Goal: Navigation & Orientation: Understand site structure

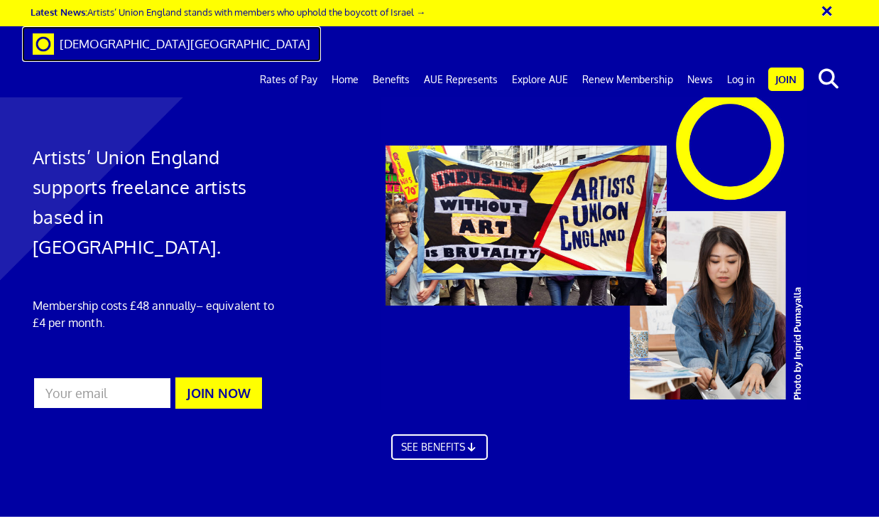
click at [137, 53] on link "[DEMOGRAPHIC_DATA][GEOGRAPHIC_DATA]" at bounding box center [171, 44] width 299 height 36
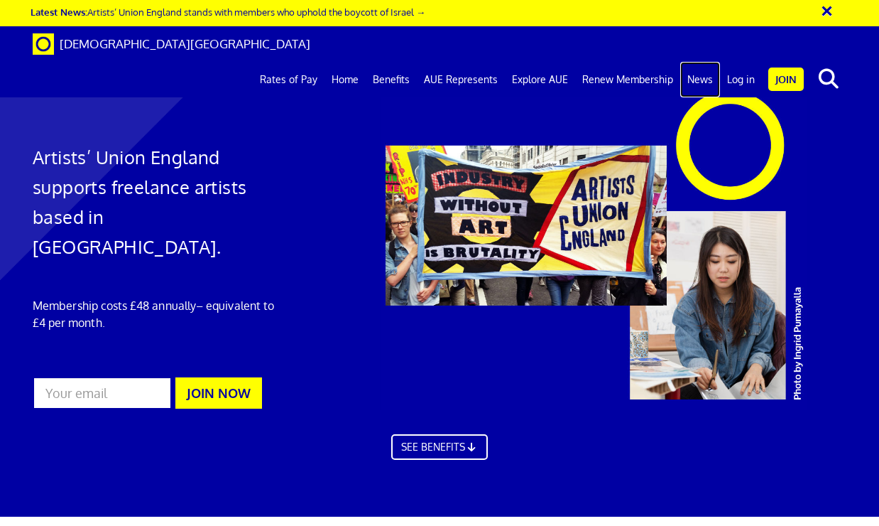
click at [695, 62] on link "News" at bounding box center [700, 80] width 40 height 36
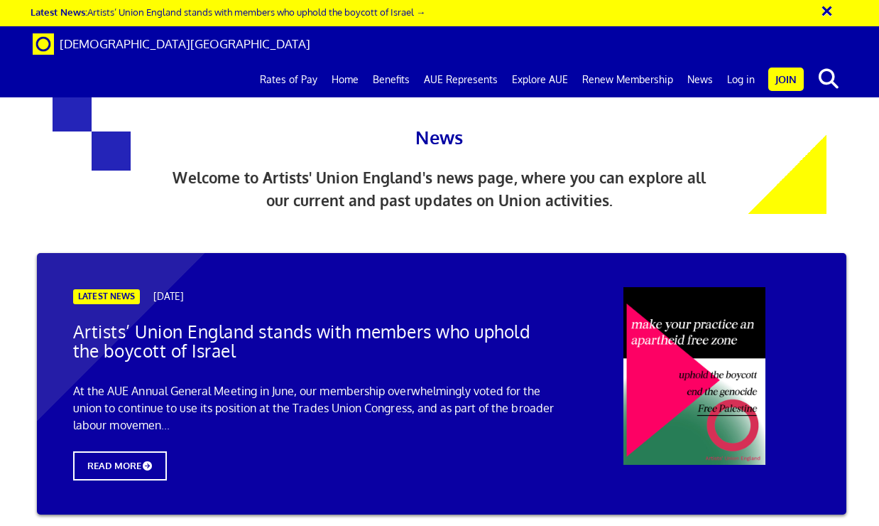
scroll to position [1744, 0]
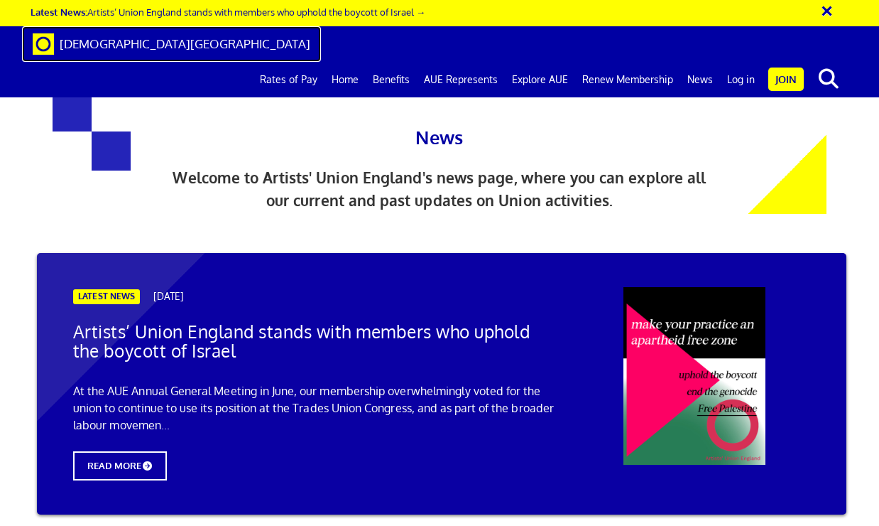
click at [143, 50] on span "[DEMOGRAPHIC_DATA][GEOGRAPHIC_DATA]" at bounding box center [185, 43] width 251 height 15
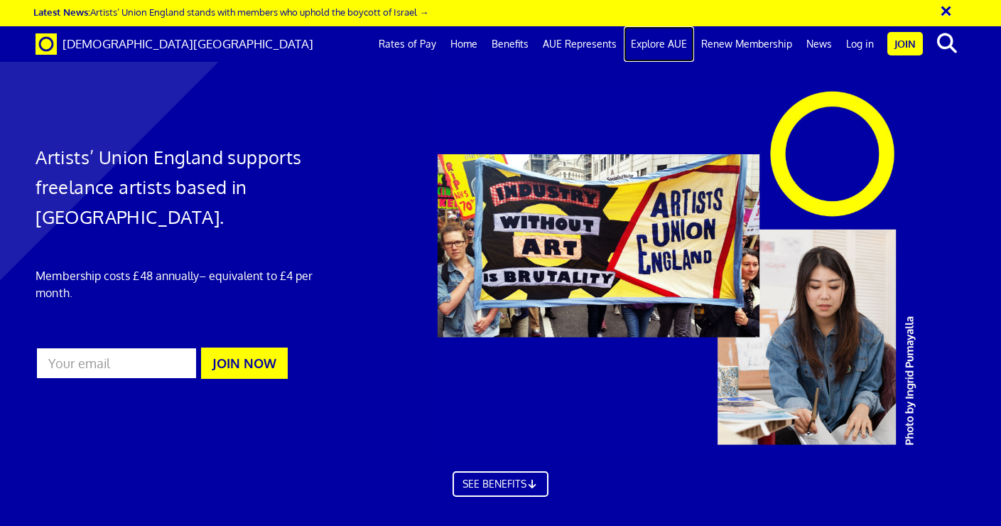
click at [651, 42] on link "Explore AUE" at bounding box center [659, 44] width 70 height 36
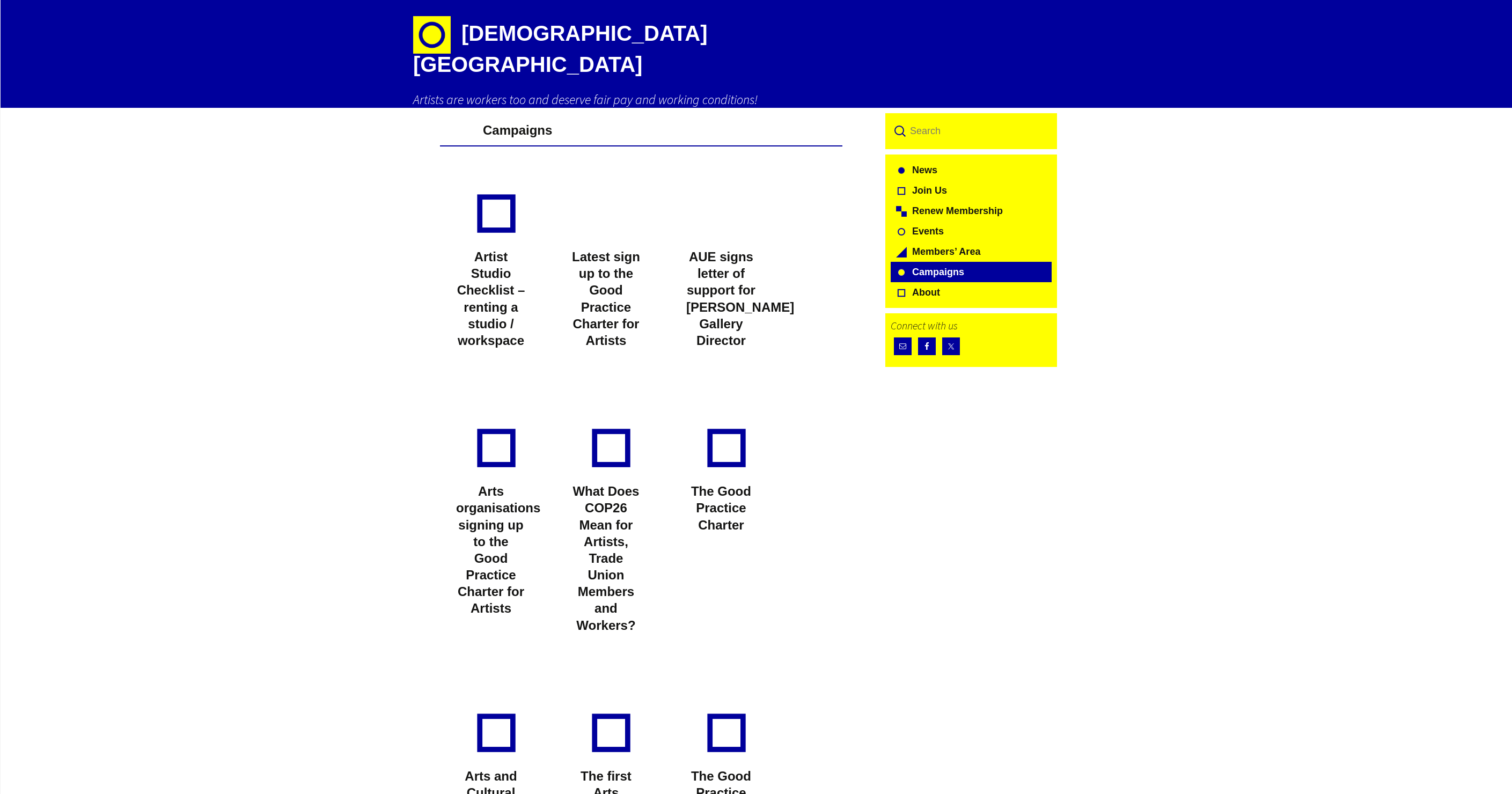
click at [756, 262] on link "Campaigns" at bounding box center [971, 272] width 161 height 20
click at [994, 181] on link "Join Us" at bounding box center [971, 190] width 161 height 20
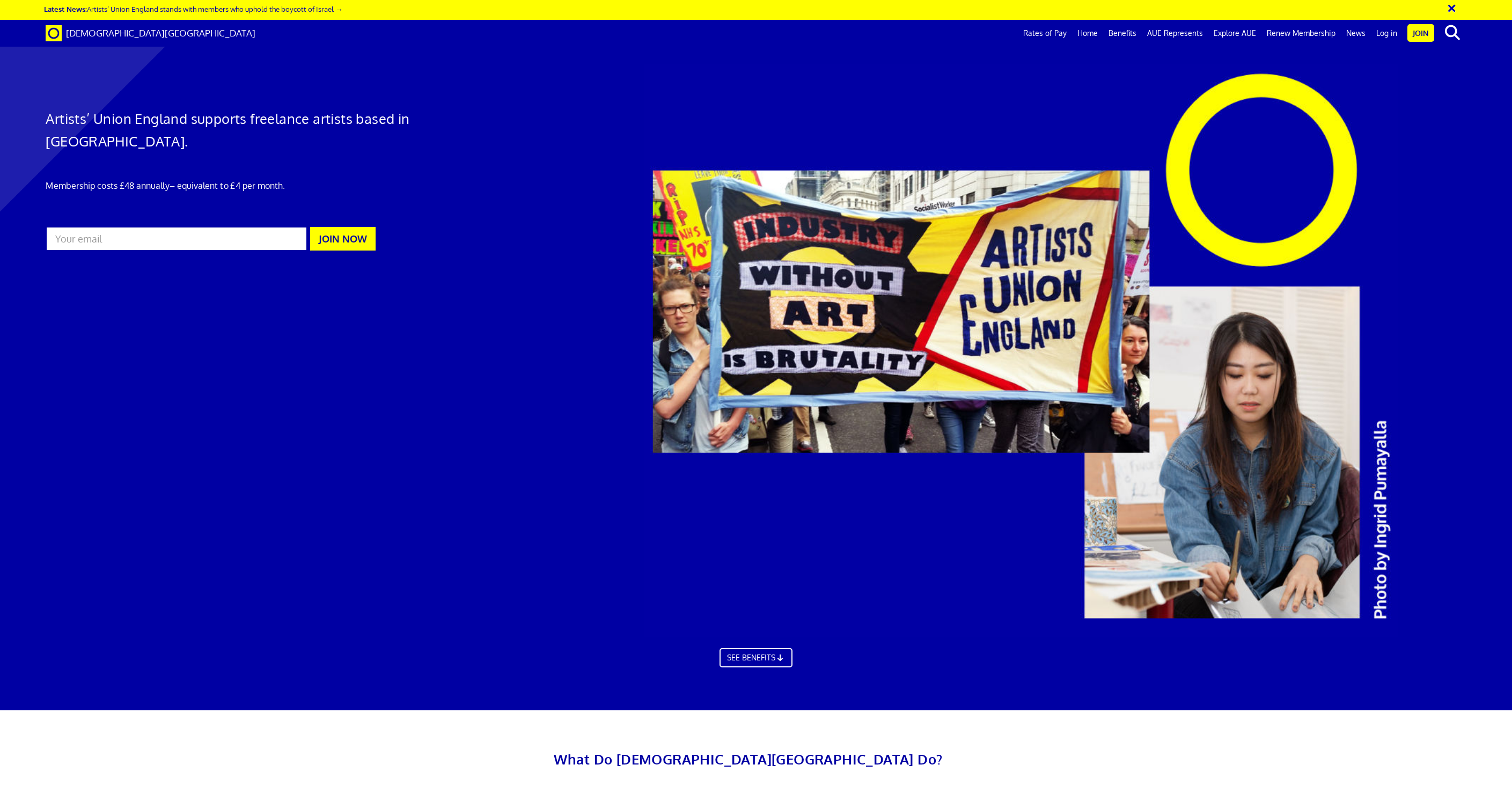
scroll to position [193, 0]
